Goal: Transaction & Acquisition: Purchase product/service

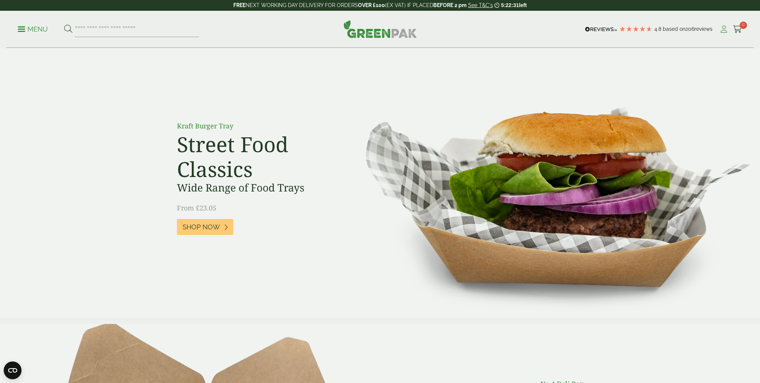
click at [724, 30] on icon at bounding box center [724, 29] width 9 height 7
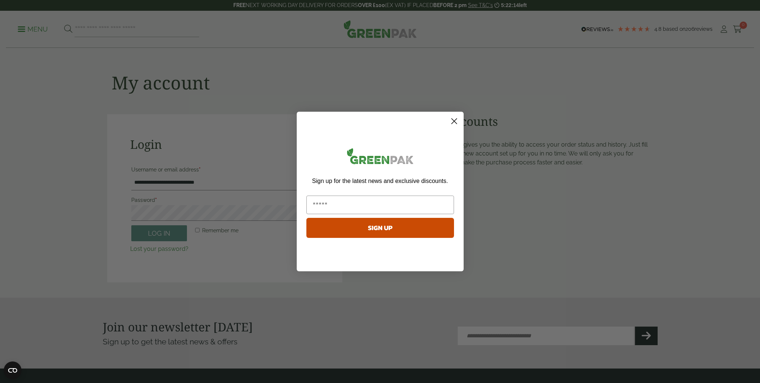
click at [456, 119] on circle "Close dialog" at bounding box center [454, 121] width 12 height 12
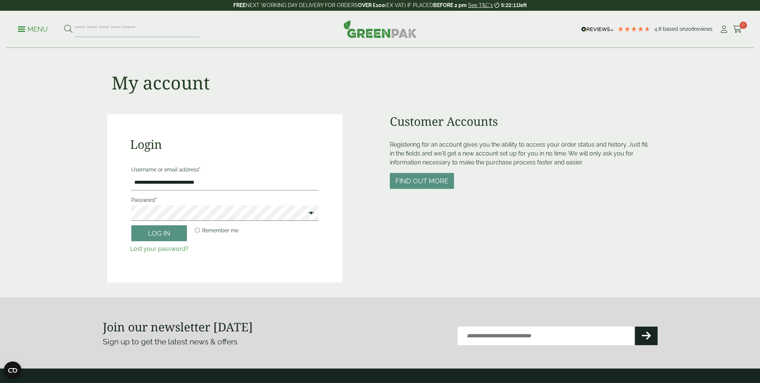
click at [156, 241] on p "Remember me Log in" at bounding box center [225, 233] width 190 height 18
click at [156, 233] on button "Log in" at bounding box center [159, 233] width 56 height 16
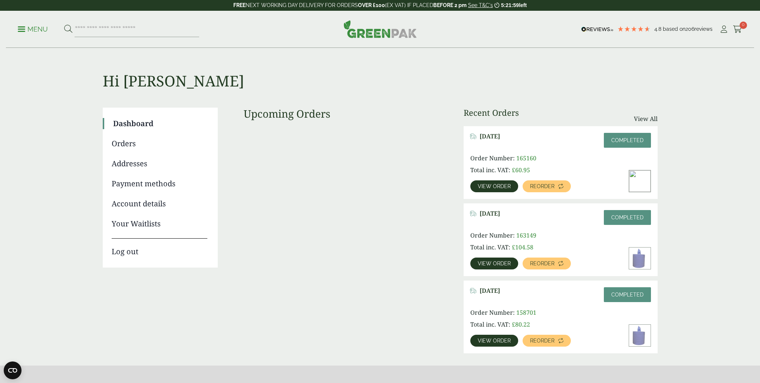
click at [495, 186] on span "View order" at bounding box center [494, 186] width 33 height 5
click at [484, 261] on span "View order" at bounding box center [494, 263] width 33 height 5
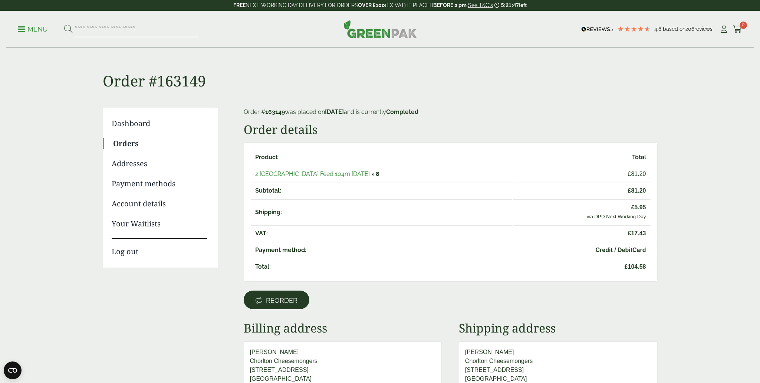
click at [267, 303] on span "Reorder" at bounding box center [282, 301] width 32 height 8
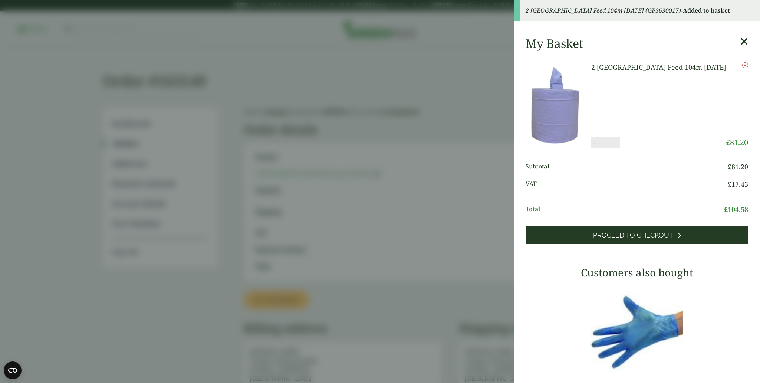
click at [635, 239] on span "Proceed to Checkout" at bounding box center [633, 235] width 80 height 8
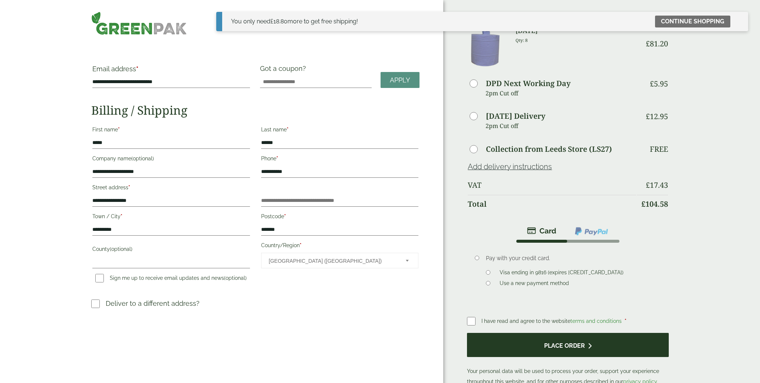
scroll to position [2, 0]
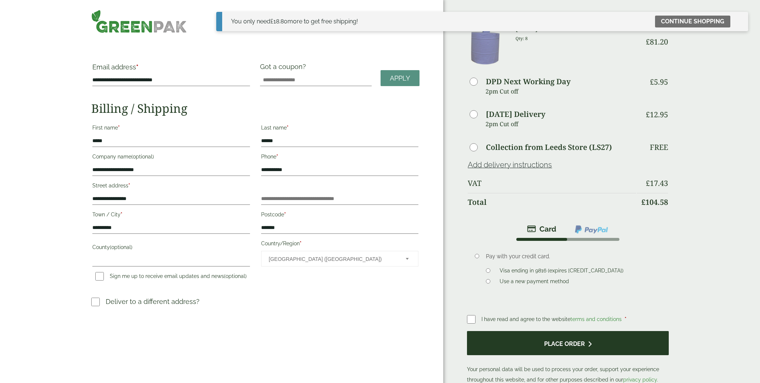
click at [572, 343] on button "Place order" at bounding box center [568, 343] width 202 height 24
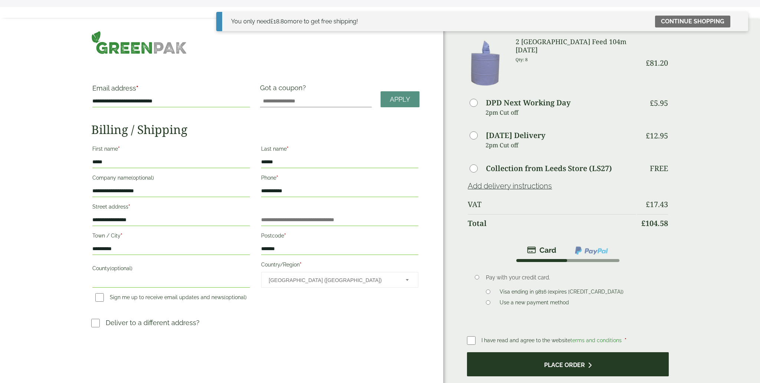
scroll to position [14, 0]
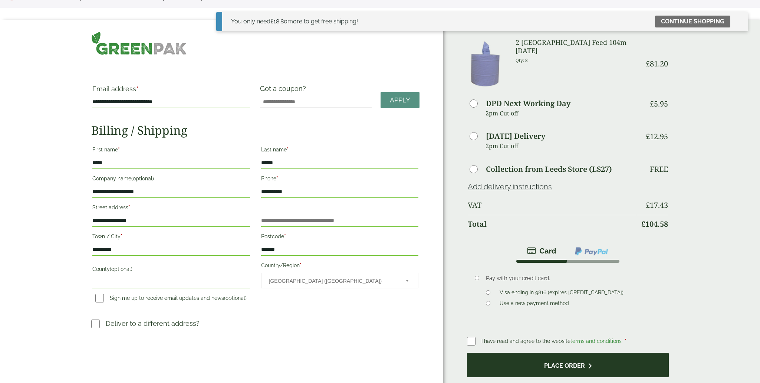
click at [577, 371] on button "Place order" at bounding box center [568, 365] width 202 height 24
